Goal: Navigation & Orientation: Understand site structure

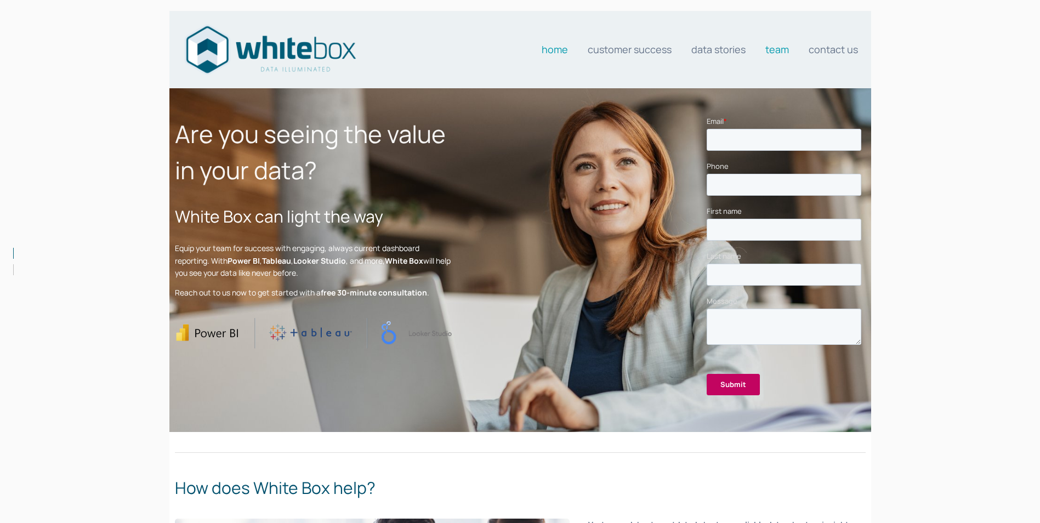
click at [780, 53] on link "Team" at bounding box center [777, 49] width 24 height 22
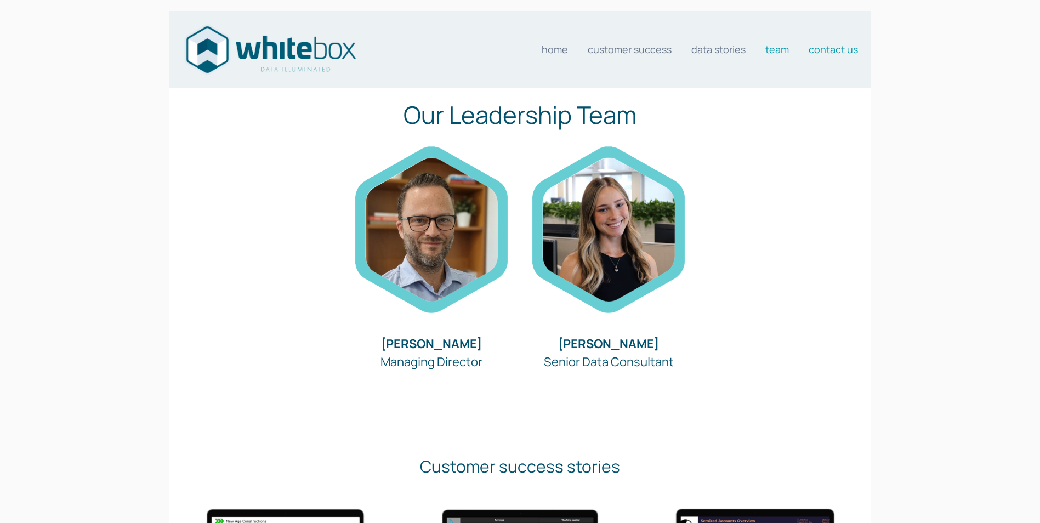
click at [839, 47] on link "Contact us" at bounding box center [833, 49] width 49 height 22
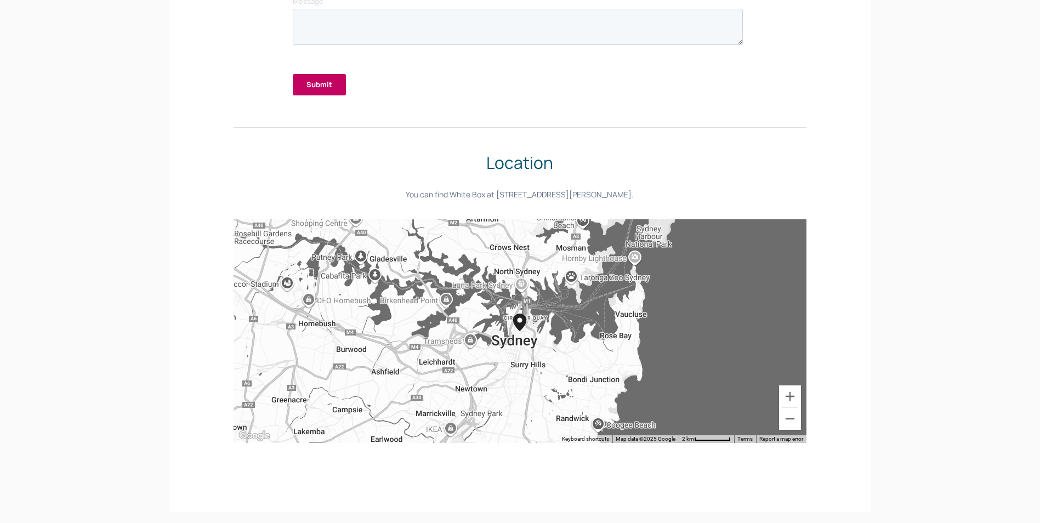
scroll to position [240, 0]
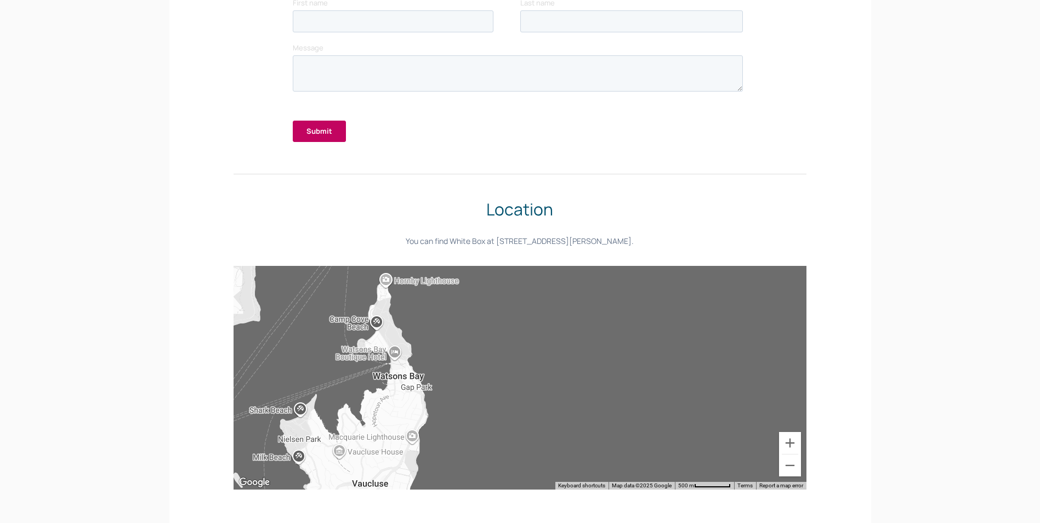
click at [874, 234] on div "Location You can find White Box at [STREET_ADDRESS][PERSON_NAME]." at bounding box center [520, 221] width 709 height 69
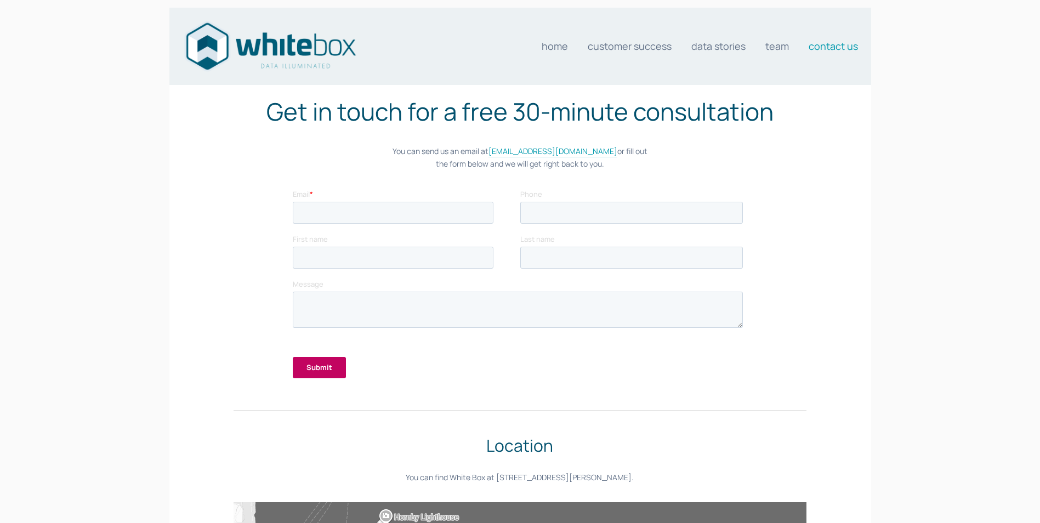
scroll to position [0, 0]
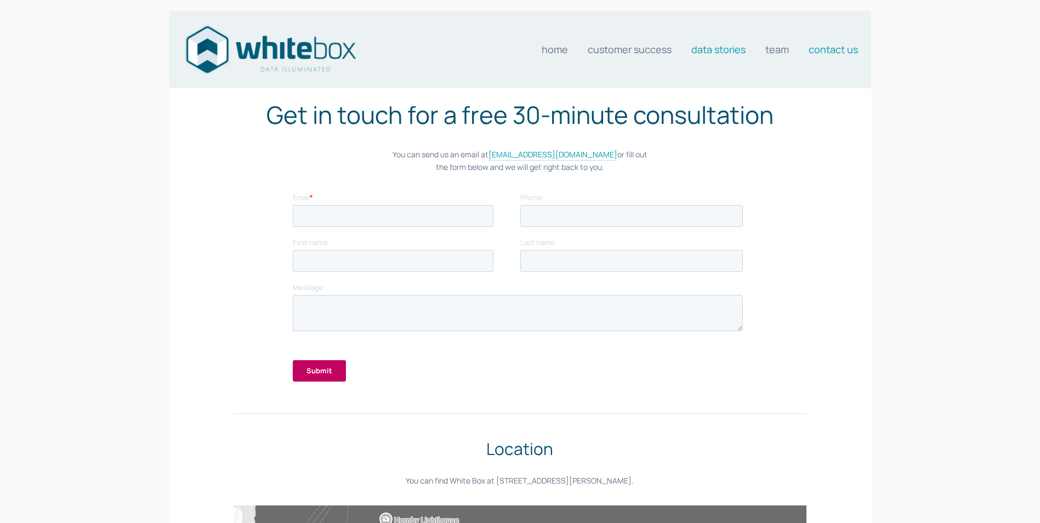
click at [707, 49] on link "Data stories" at bounding box center [718, 49] width 54 height 22
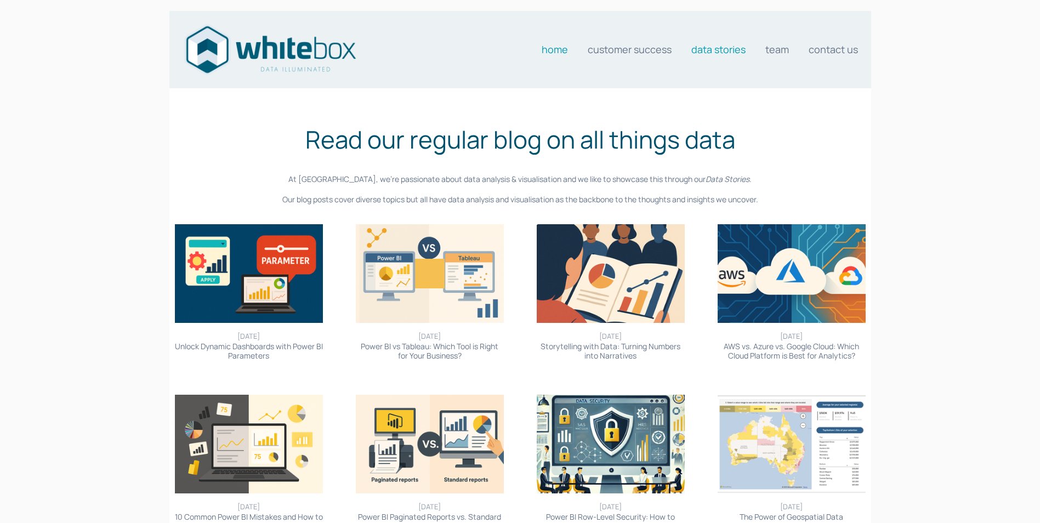
click at [548, 51] on link "Home" at bounding box center [555, 49] width 26 height 22
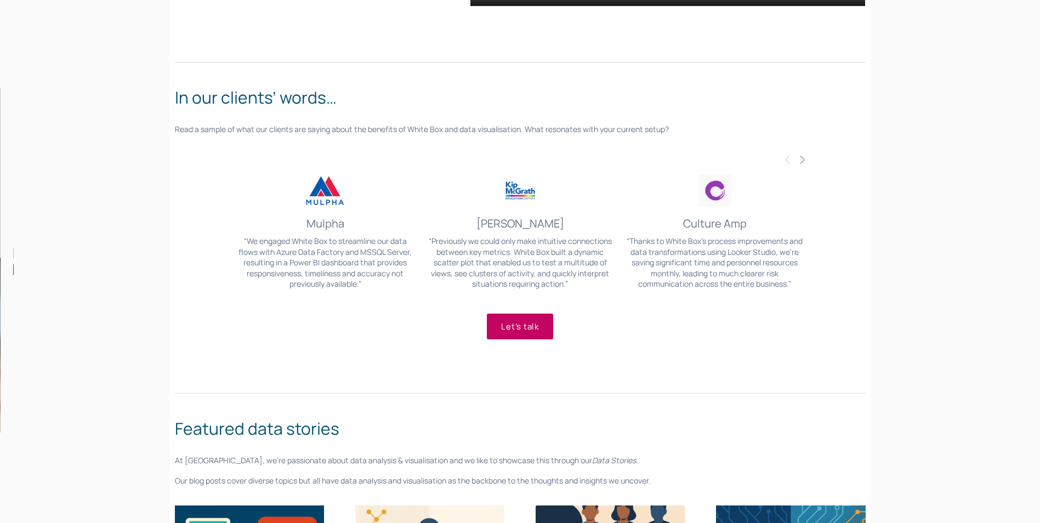
scroll to position [1151, 0]
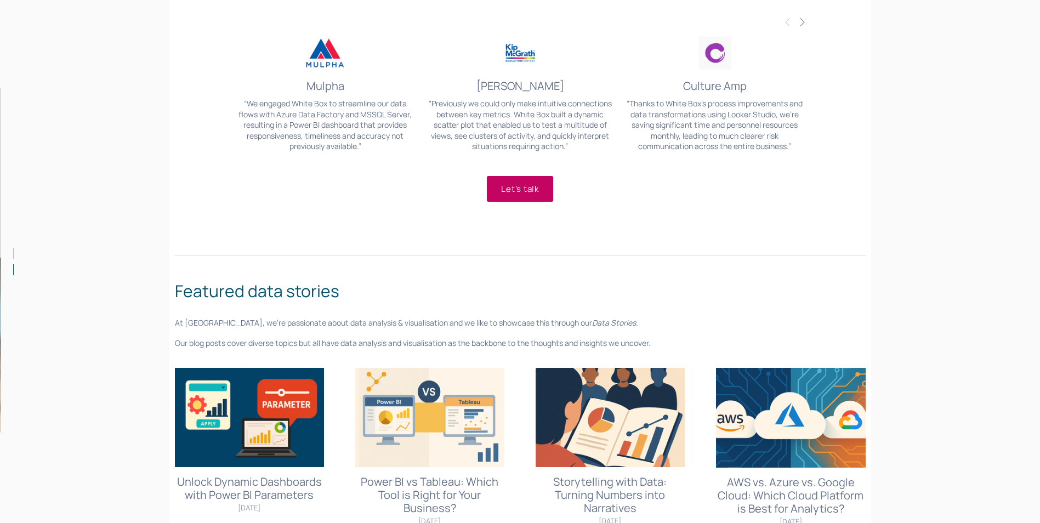
click at [802, 22] on span "Next" at bounding box center [802, 21] width 9 height 10
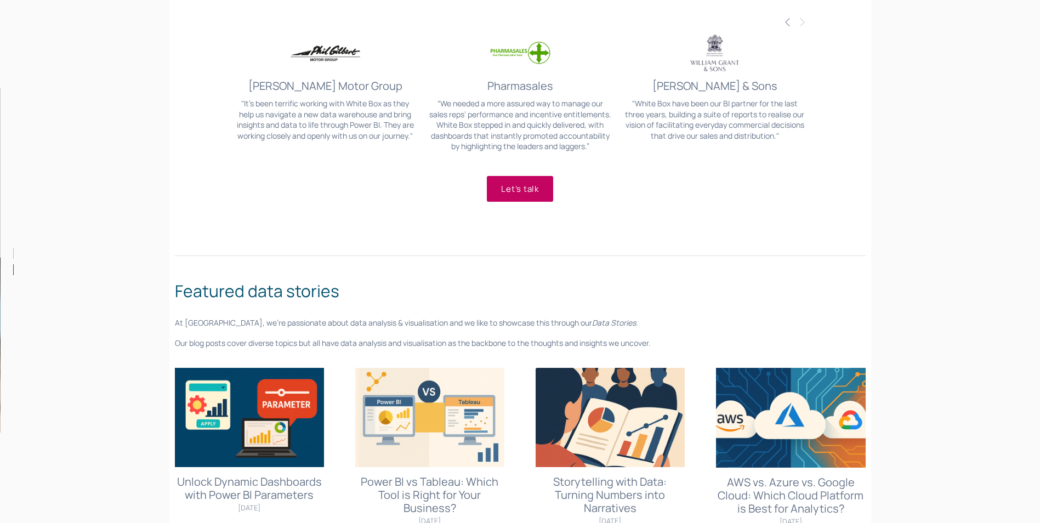
click at [784, 21] on span "Previous" at bounding box center [787, 21] width 9 height 10
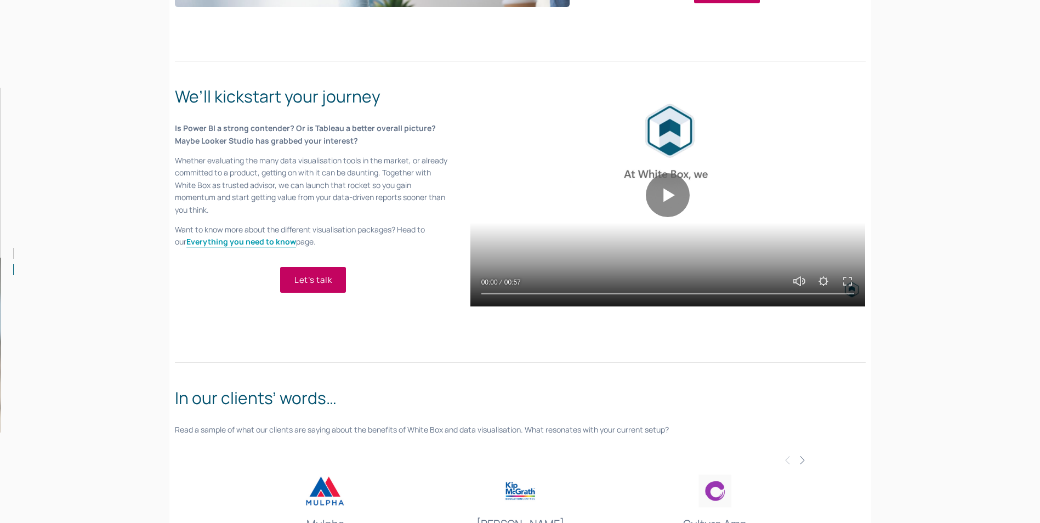
scroll to position [713, 0]
